Goal: Task Accomplishment & Management: Manage account settings

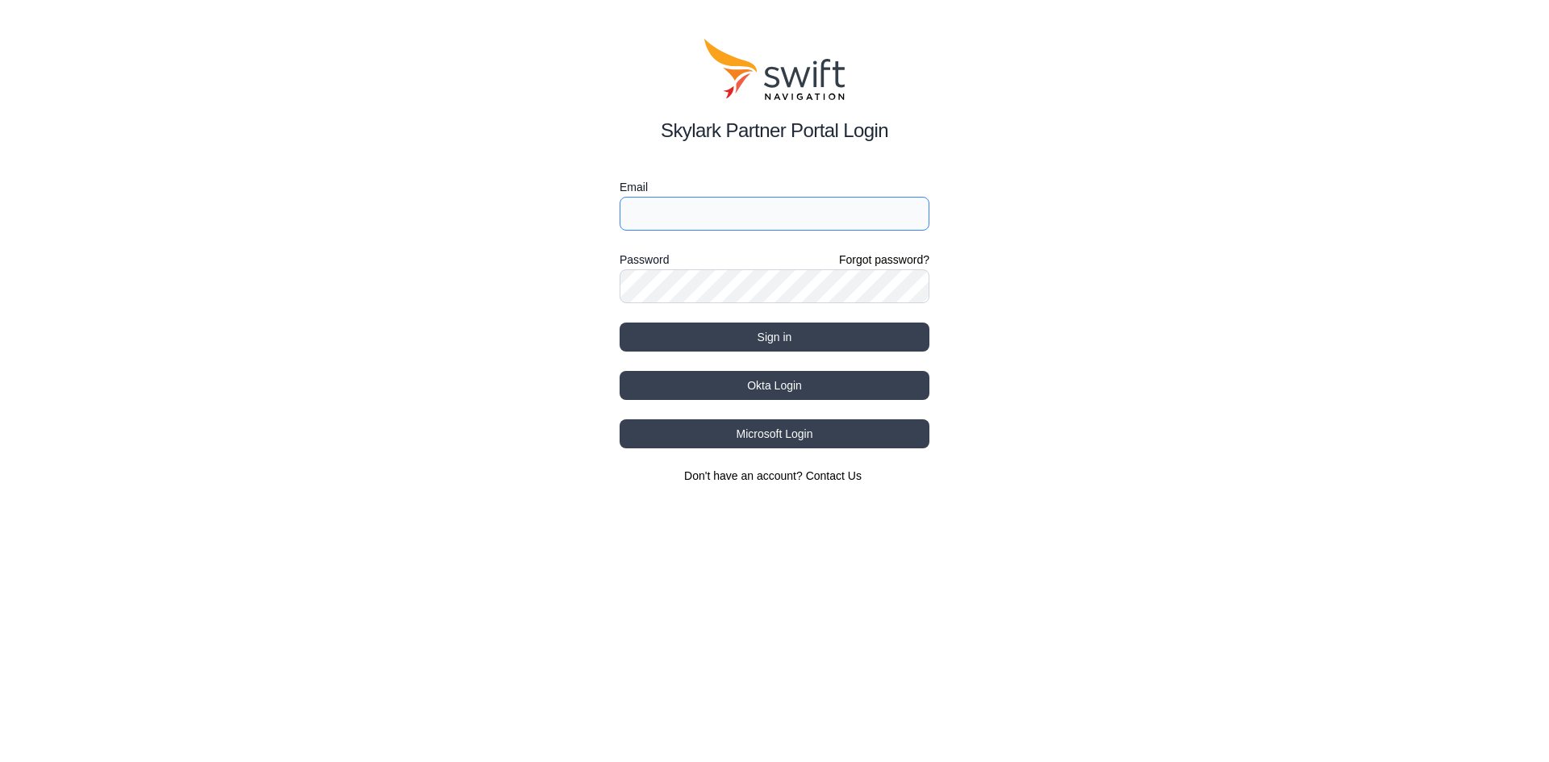
click at [681, 200] on input "Email" at bounding box center [774, 214] width 310 height 34
type input "[PERSON_NAME][EMAIL_ADDRESS][PERSON_NAME][DOMAIN_NAME]"
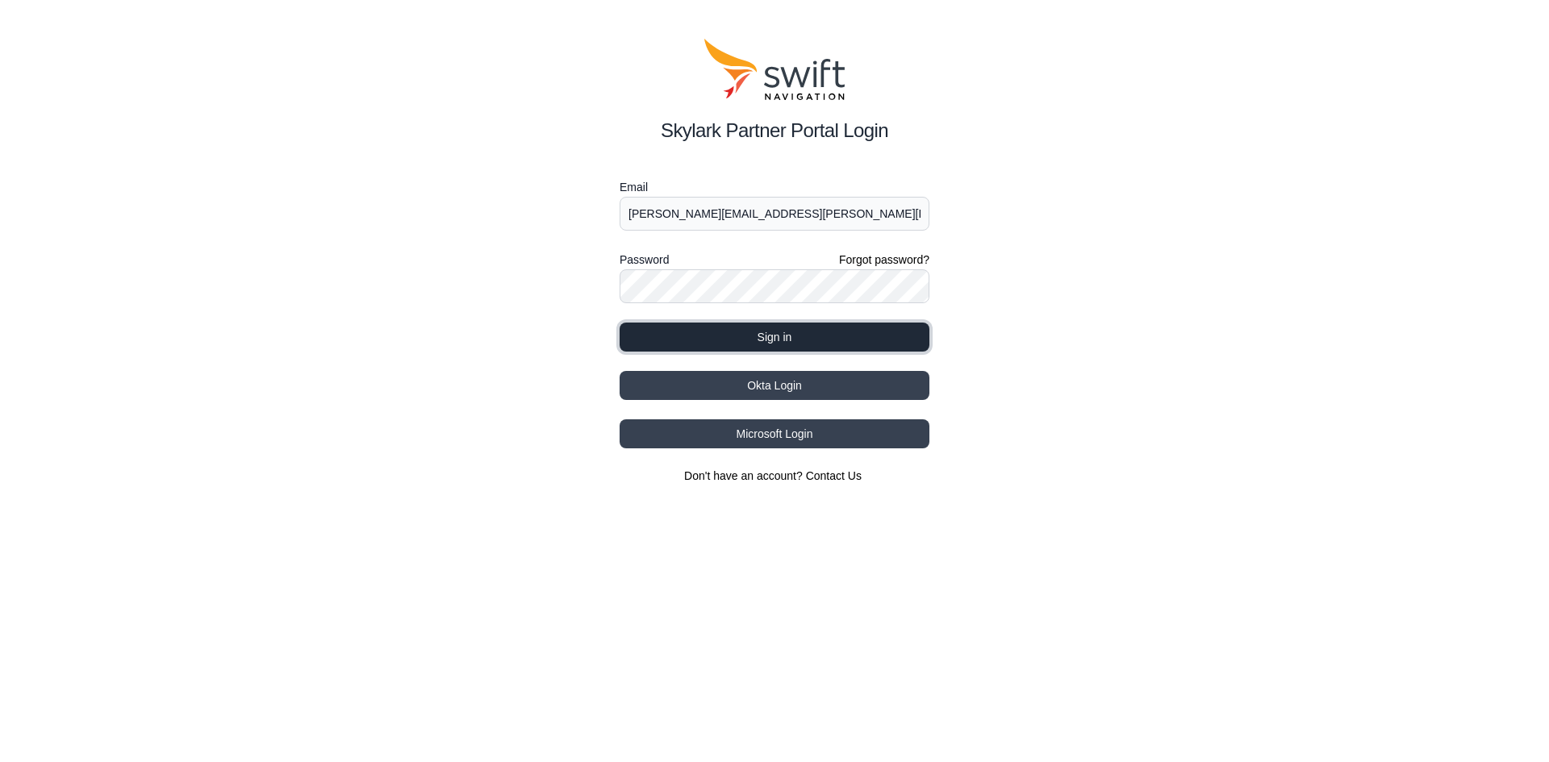
click at [760, 339] on button "Sign in" at bounding box center [774, 337] width 310 height 29
click at [765, 333] on button "Sign in" at bounding box center [774, 337] width 310 height 29
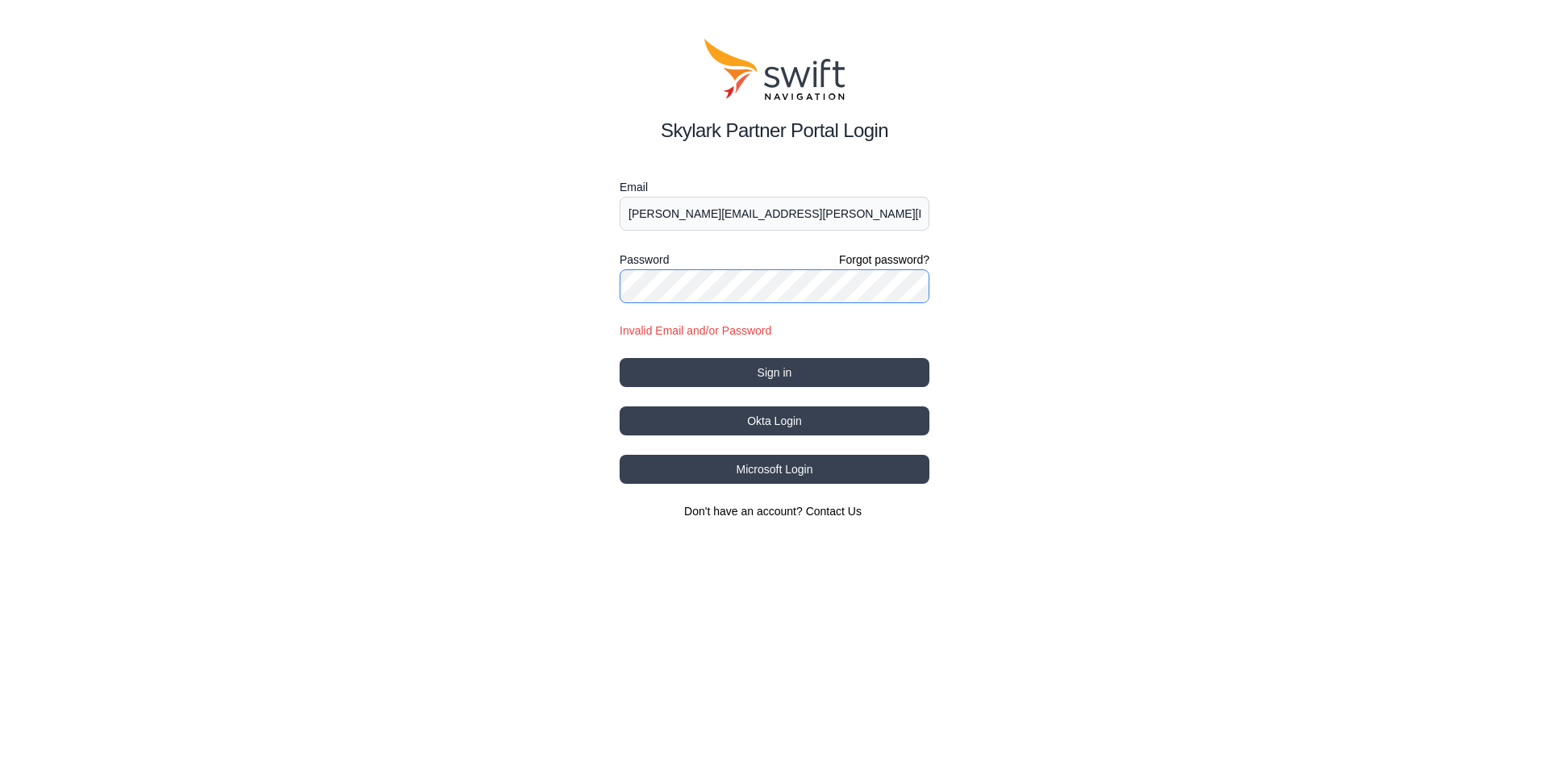
click at [619, 358] on button "Sign in" at bounding box center [774, 372] width 310 height 29
click at [578, 298] on div "Skylark Partner Portal Login Email [PERSON_NAME][EMAIL_ADDRESS][PERSON_NAME][DO…" at bounding box center [774, 279] width 1549 height 558
click at [619, 358] on button "Sign in" at bounding box center [774, 372] width 310 height 29
click at [776, 470] on button "Microsoft Login" at bounding box center [774, 469] width 310 height 29
click at [619, 358] on button "Sign in" at bounding box center [774, 372] width 310 height 29
